Goal: Find contact information: Find contact information

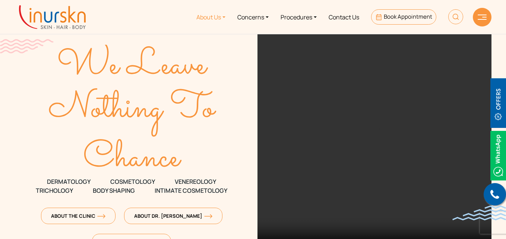
click at [206, 16] on link "About Us" at bounding box center [211, 17] width 41 height 28
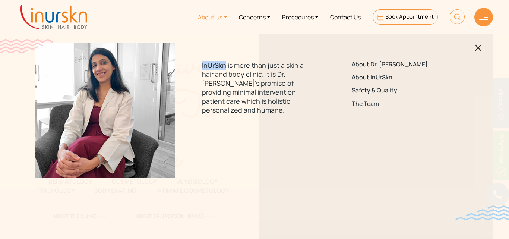
drag, startPoint x: 202, startPoint y: 66, endPoint x: 226, endPoint y: 67, distance: 23.5
click at [226, 67] on p "InUrSkn is more than just a skin a hair and body clinic. It is Dr. [PERSON_NAME…" at bounding box center [254, 88] width 105 height 54
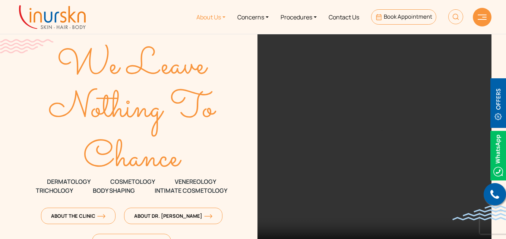
click at [203, 16] on link "About Us" at bounding box center [211, 17] width 41 height 28
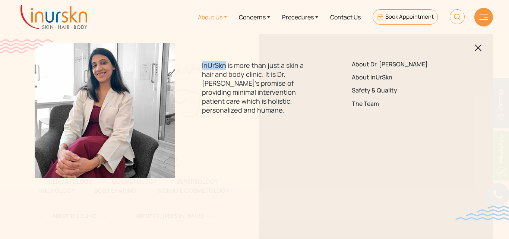
copy p "InUrSkn"
click at [263, 112] on p "InUrSkn is more than just a skin a hair and body clinic. It is Dr. [PERSON_NAME…" at bounding box center [254, 88] width 105 height 54
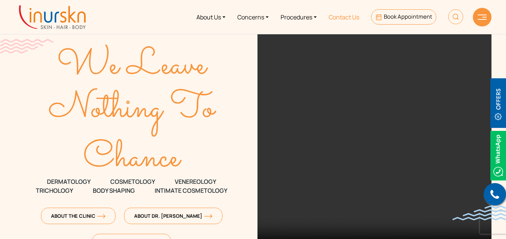
click at [340, 17] on link "Contact Us" at bounding box center [344, 17] width 43 height 28
click at [212, 18] on link "About Us" at bounding box center [211, 17] width 41 height 28
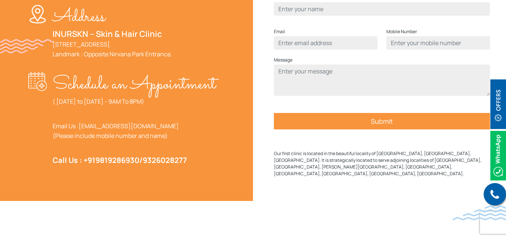
scroll to position [261, 0]
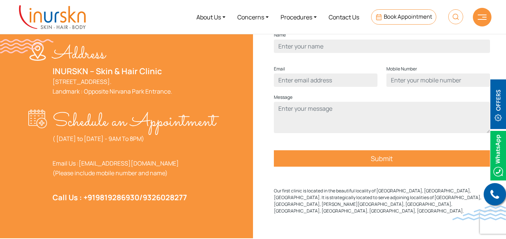
drag, startPoint x: 158, startPoint y: 96, endPoint x: 173, endPoint y: 91, distance: 15.8
click at [172, 91] on p "INURSKN – Skin & Hair Clinic 705, 7th Floor, Powai Plaza - Commercial Wing (B w…" at bounding box center [113, 81] width 120 height 30
copy link "Powai"
click at [235, 158] on div "Address INURSKN – Skin & Hair Clinic 705, 7th Floor, Powai Plaza - Commercial W…" at bounding box center [125, 125] width 258 height 226
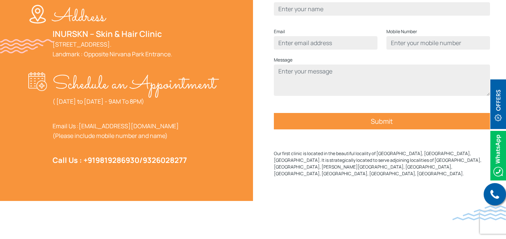
scroll to position [373, 0]
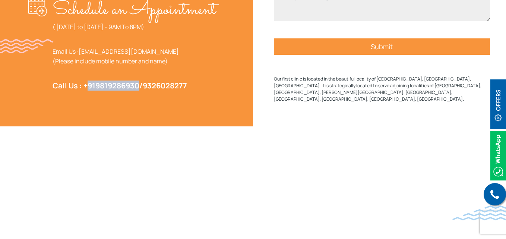
drag, startPoint x: 141, startPoint y: 103, endPoint x: 90, endPoint y: 106, distance: 51.5
click at [87, 91] on strong "Call Us : +91 9819286930 / 9326028277" at bounding box center [120, 86] width 135 height 10
copy strong "91 9819286930"
click at [141, 120] on div "Address INURSKN – Skin & Hair Clinic 705, 7th Floor, Powai Plaza - Commercial W…" at bounding box center [124, 13] width 192 height 226
drag, startPoint x: 193, startPoint y: 105, endPoint x: 149, endPoint y: 108, distance: 44.1
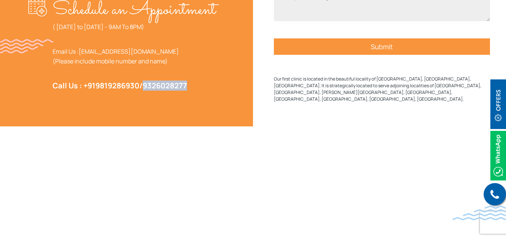
click at [149, 91] on p "Call Us : +91 9819286930 / 9326028277" at bounding box center [134, 86] width 163 height 10
copy link "9326028277"
